Goal: Task Accomplishment & Management: Use online tool/utility

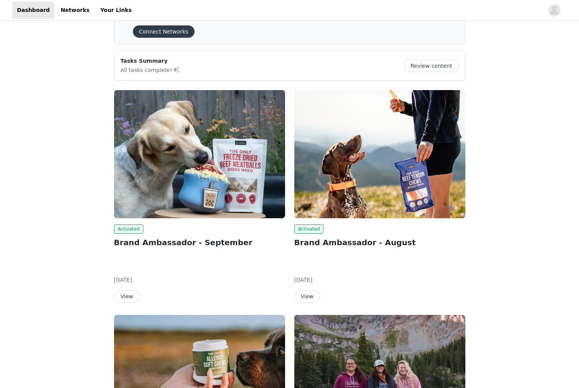
scroll to position [27, 0]
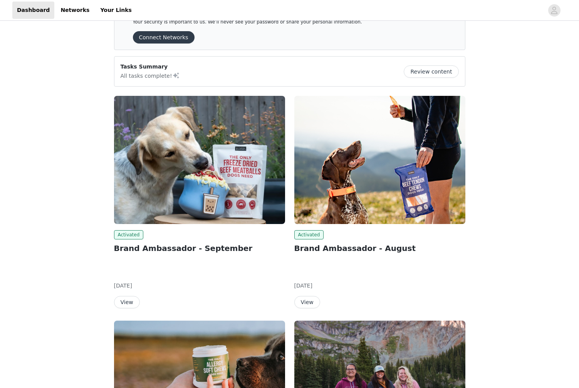
click at [191, 149] on img at bounding box center [199, 160] width 171 height 128
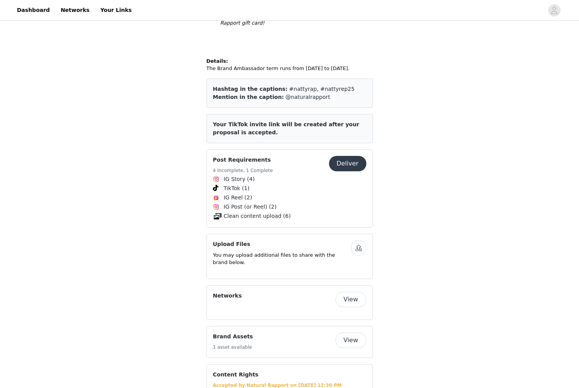
scroll to position [617, 0]
click at [346, 156] on button "Deliver" at bounding box center [347, 163] width 37 height 15
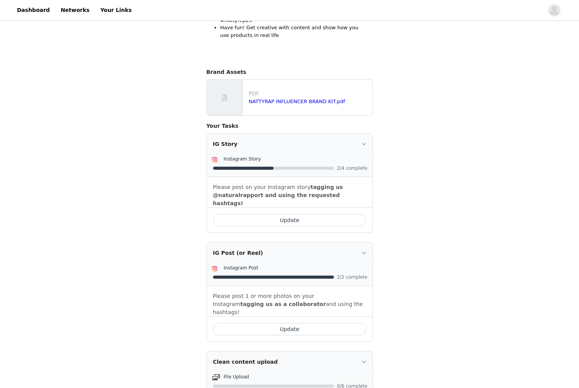
scroll to position [238, 0]
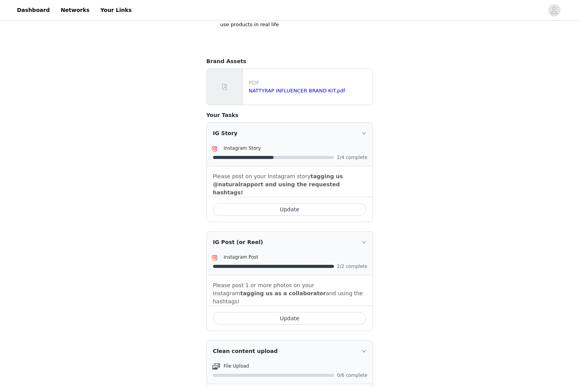
click at [285, 205] on button "Update" at bounding box center [289, 209] width 153 height 12
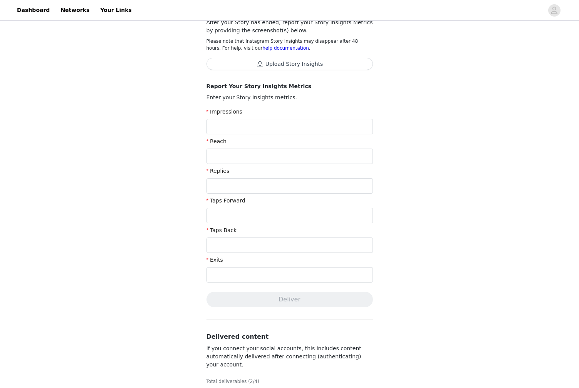
scroll to position [12, 0]
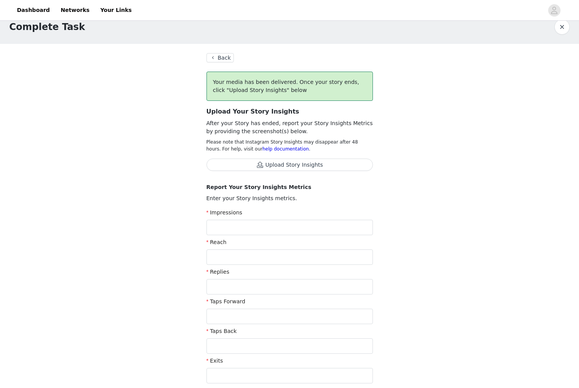
click at [215, 58] on button "Back" at bounding box center [221, 57] width 28 height 9
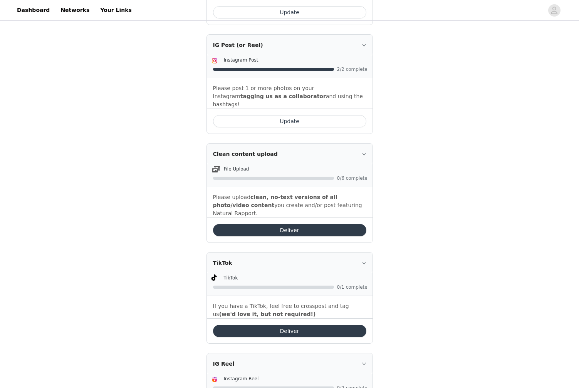
scroll to position [436, 0]
click at [294, 224] on button "Deliver" at bounding box center [289, 230] width 153 height 12
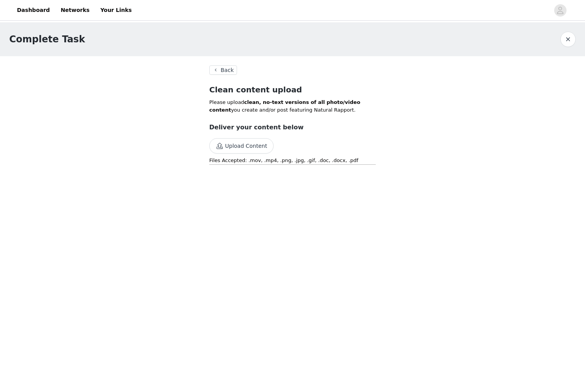
click at [245, 148] on button "Upload Content" at bounding box center [241, 145] width 64 height 15
click at [250, 147] on button "Upload Content" at bounding box center [241, 145] width 64 height 15
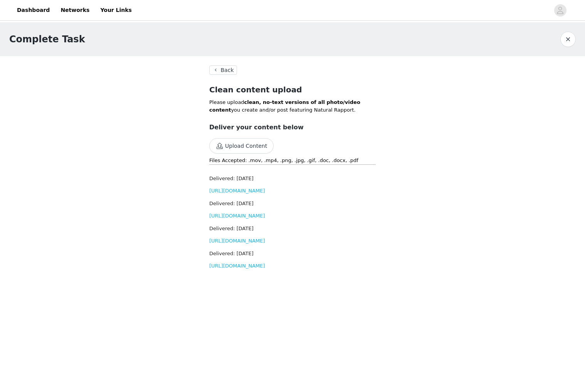
click at [255, 144] on button "Upload Content" at bounding box center [241, 145] width 64 height 15
click at [253, 148] on button "Upload Content" at bounding box center [241, 145] width 64 height 15
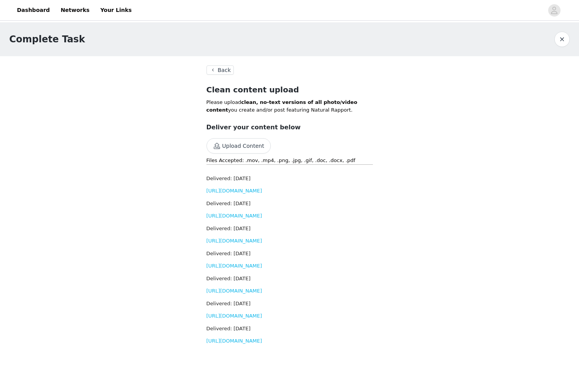
click at [246, 145] on button "Upload Content" at bounding box center [239, 145] width 64 height 15
click at [241, 142] on button "Upload Content" at bounding box center [239, 145] width 64 height 15
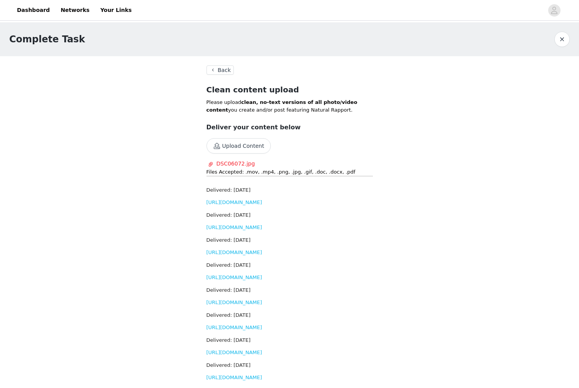
click at [227, 144] on button "Upload Content" at bounding box center [239, 145] width 64 height 15
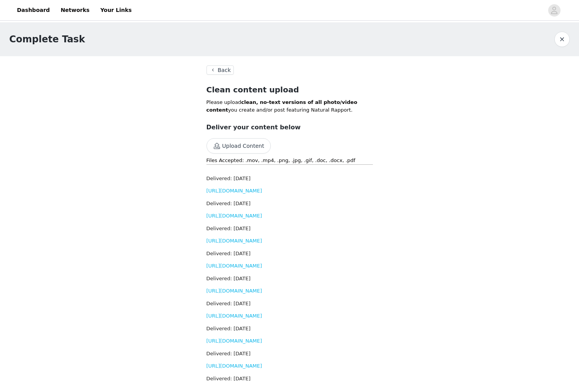
click at [222, 64] on section "Back Clean content upload Please upload clean, no-text versions of all photo/vi…" at bounding box center [289, 233] width 185 height 354
click at [220, 69] on button "Back" at bounding box center [221, 70] width 28 height 9
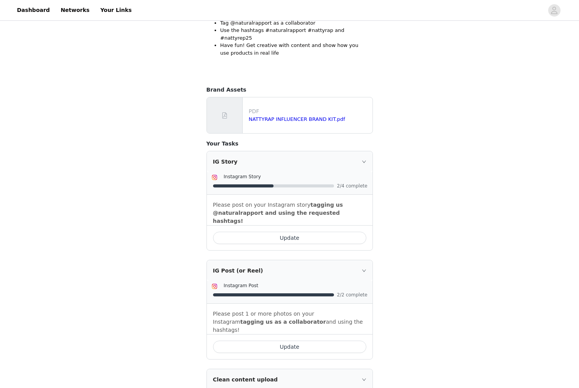
scroll to position [201, 0]
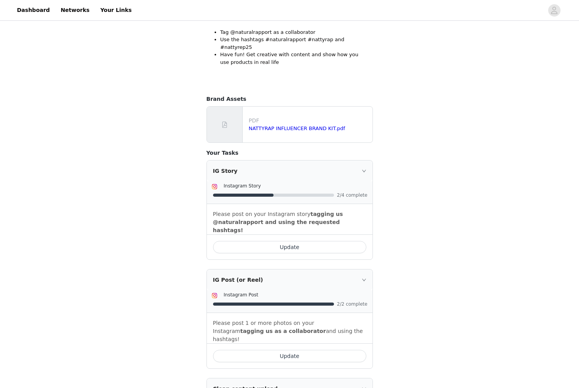
click at [323, 241] on button "Update" at bounding box center [289, 247] width 153 height 12
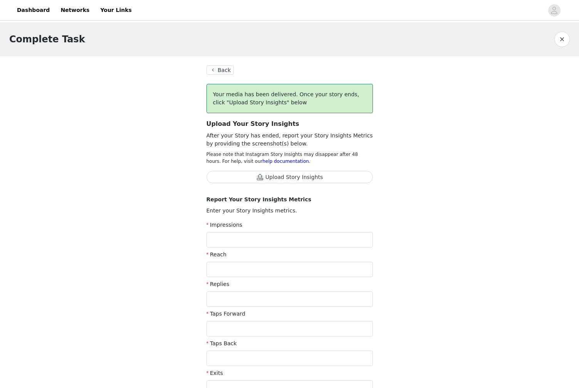
click at [559, 40] on button "button" at bounding box center [561, 39] width 15 height 15
